Goal: Obtain resource: Download file/media

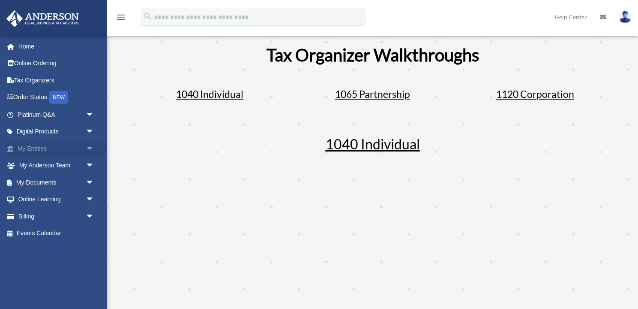
click at [48, 147] on link "My Entities arrow_drop_down" at bounding box center [56, 148] width 101 height 17
click at [66, 183] on link "My Documents arrow_drop_down" at bounding box center [56, 182] width 101 height 17
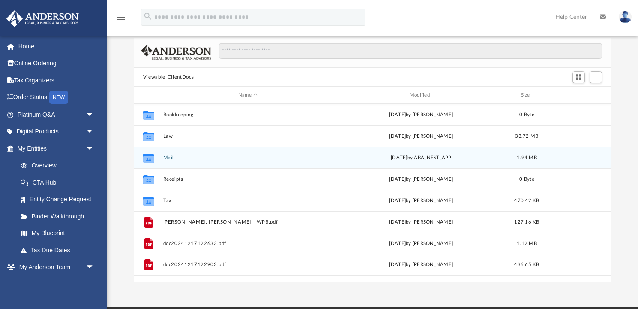
scroll to position [61, 0]
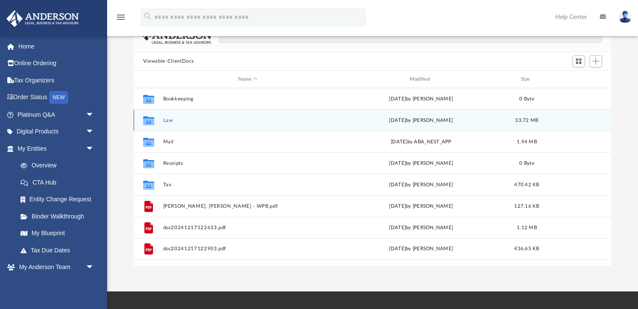
click at [173, 118] on button "Law" at bounding box center [248, 120] width 170 height 6
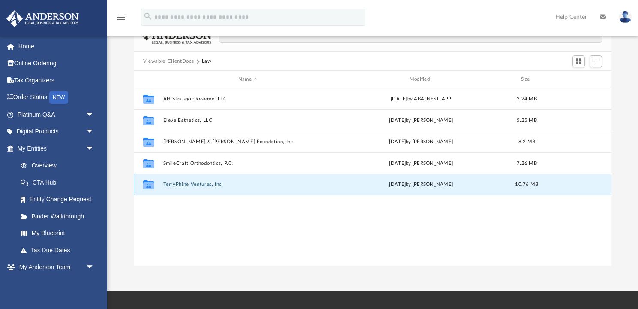
click at [189, 184] on button "TerryPhine Ventures, Inc." at bounding box center [248, 184] width 170 height 6
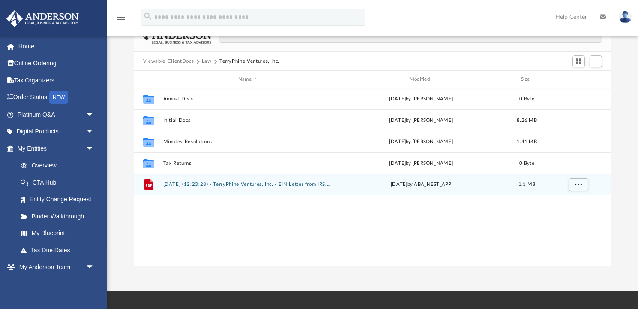
click at [193, 179] on div "File 2024.08.09 (12:23:28) - TerryPhine Ventures, Inc. - EIN Letter from IRS.pd…" at bounding box center [373, 184] width 478 height 21
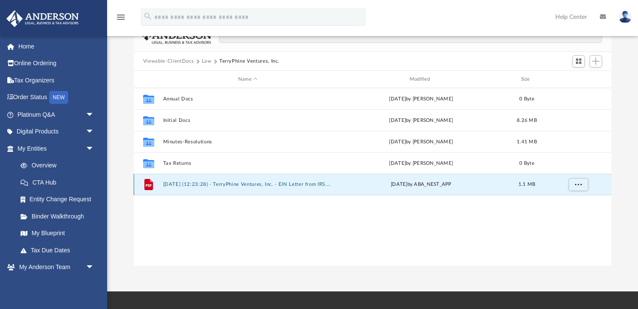
click at [251, 186] on button "[DATE] (12:23:28) - TerryPhine Ventures, Inc. - EIN Letter from IRS.pdf" at bounding box center [248, 184] width 170 height 6
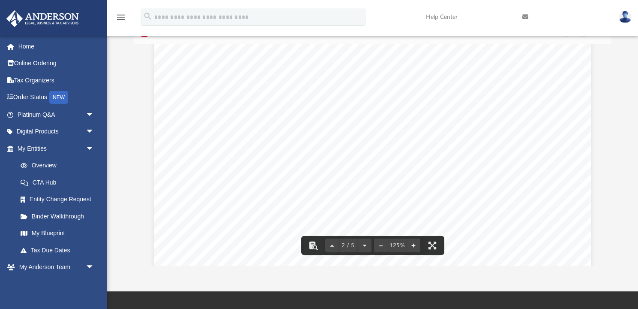
scroll to position [901, 0]
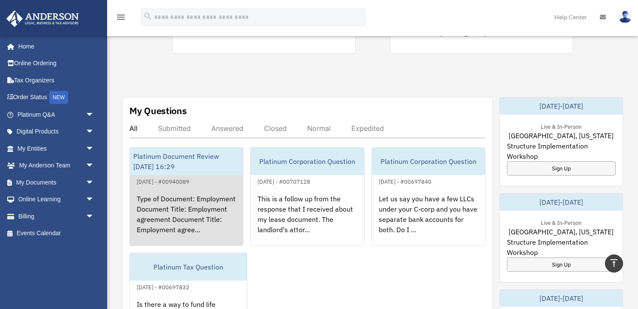
scroll to position [240, 0]
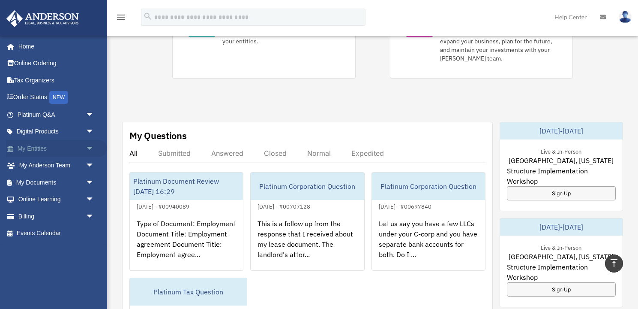
click at [69, 146] on link "My Entities arrow_drop_down" at bounding box center [56, 148] width 101 height 17
click at [49, 181] on link "My Documents arrow_drop_down" at bounding box center [56, 182] width 101 height 17
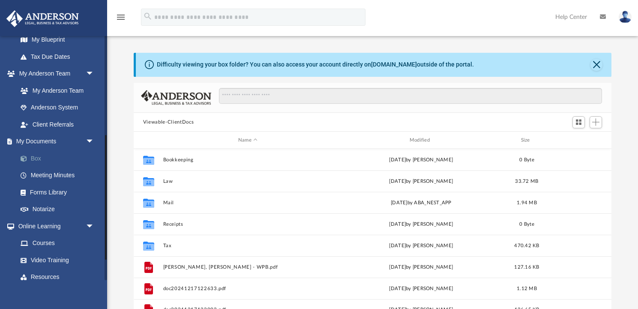
scroll to position [195, 0]
click at [48, 136] on link "My Documents arrow_drop_down" at bounding box center [56, 140] width 101 height 17
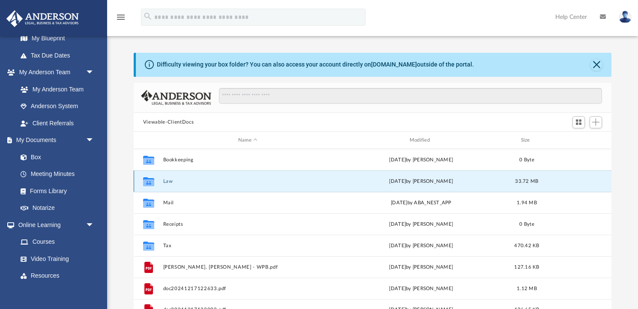
click at [168, 181] on button "Law" at bounding box center [248, 181] width 170 height 6
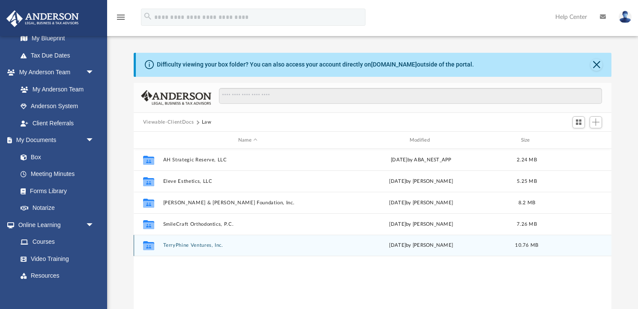
click at [189, 248] on div "Collaborated Folder TerryPhine Ventures, Inc. [DATE] by [PERSON_NAME] 10.76 MB" at bounding box center [373, 244] width 478 height 21
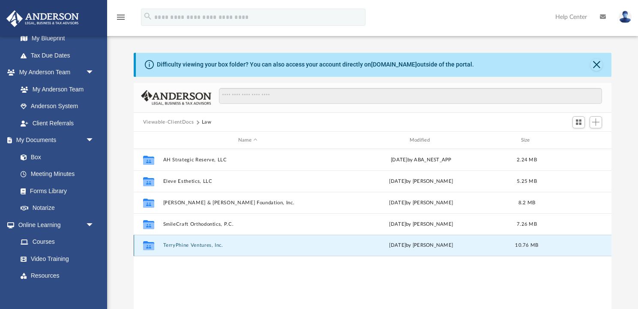
click at [192, 244] on button "TerryPhine Ventures, Inc." at bounding box center [248, 245] width 170 height 6
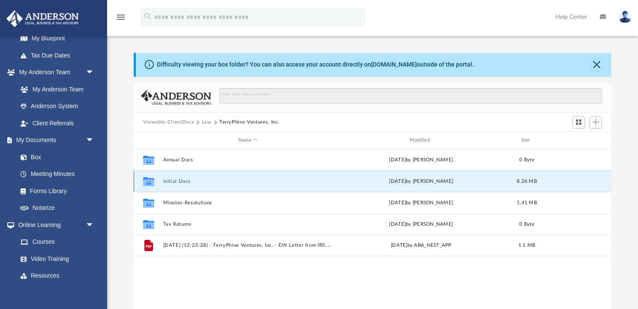
click at [177, 183] on button "Initial Docs" at bounding box center [248, 181] width 170 height 6
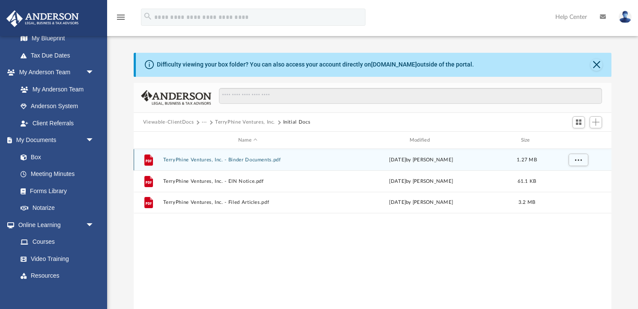
click at [238, 161] on button "TerryPhine Ventures, Inc. - Binder Documents.pdf" at bounding box center [248, 160] width 170 height 6
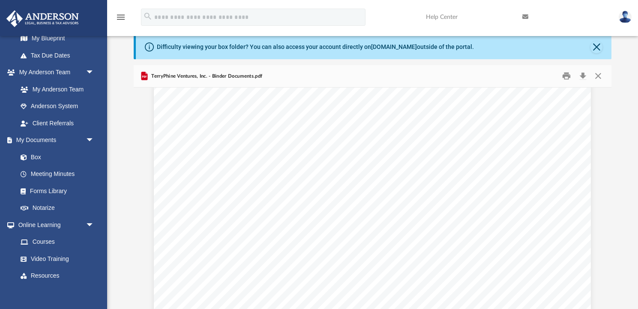
scroll to position [3638, 2]
